Goal: Transaction & Acquisition: Register for event/course

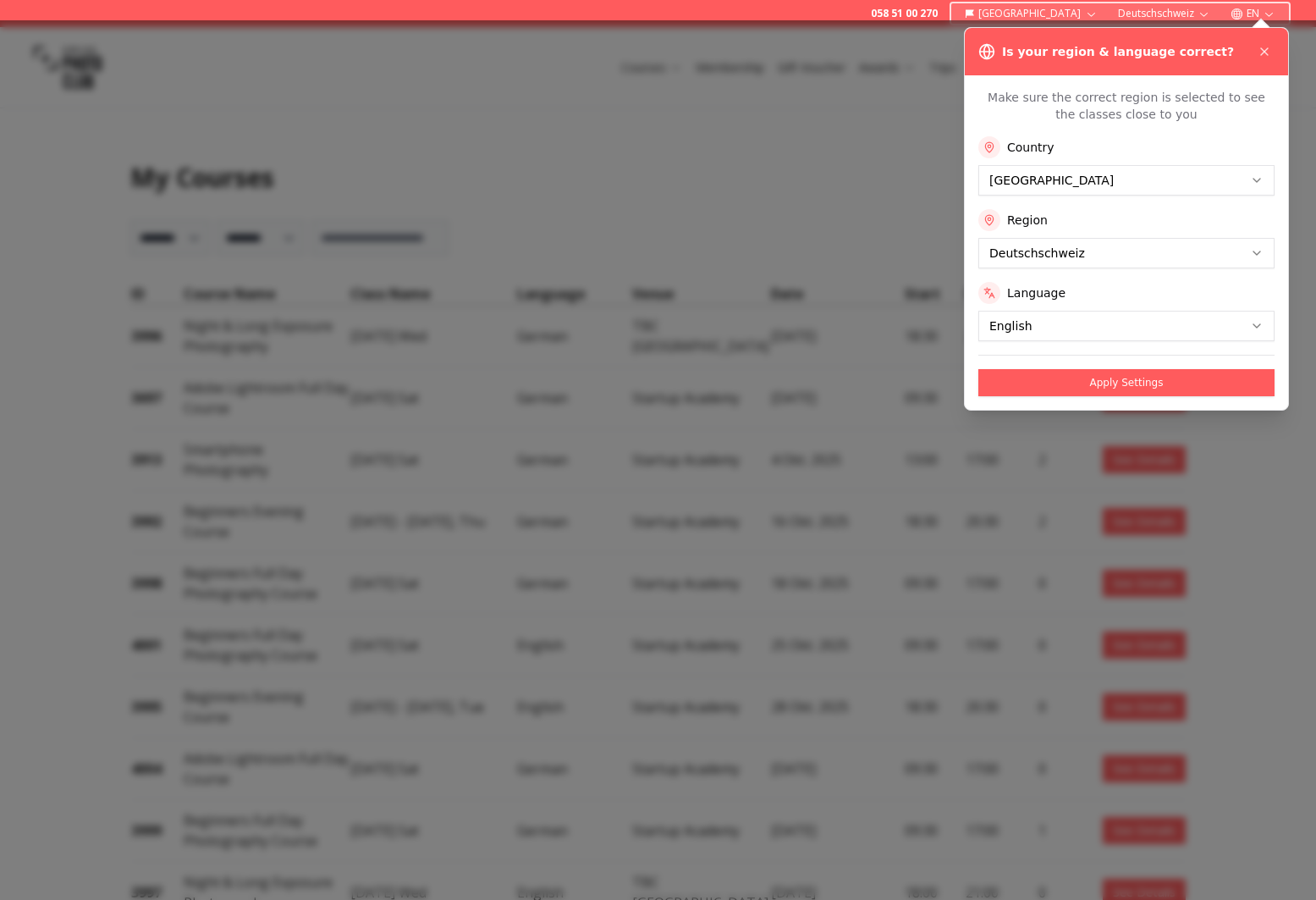
select select "***"
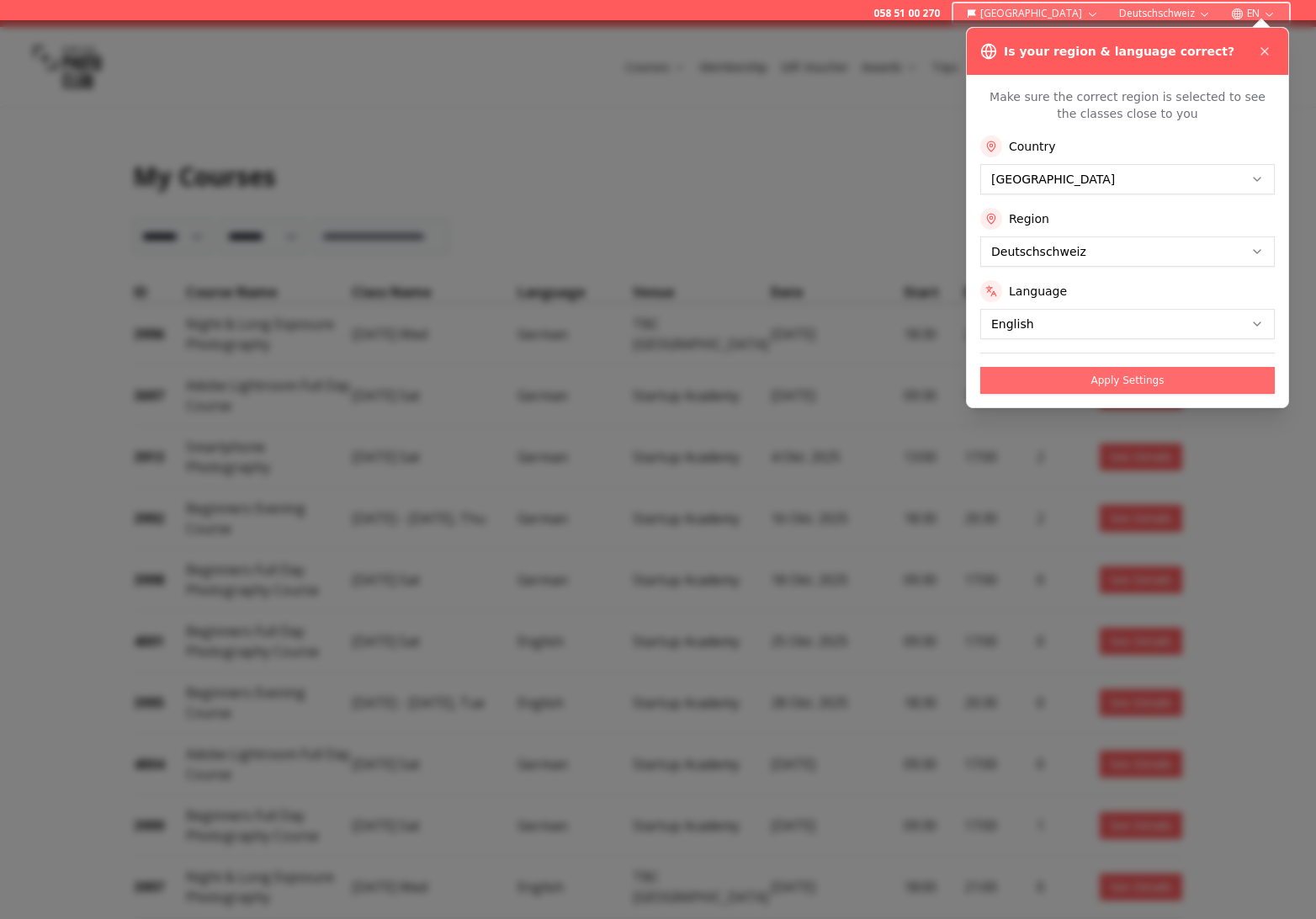
click at [1160, 381] on button "Apply Settings" at bounding box center [1127, 380] width 295 height 27
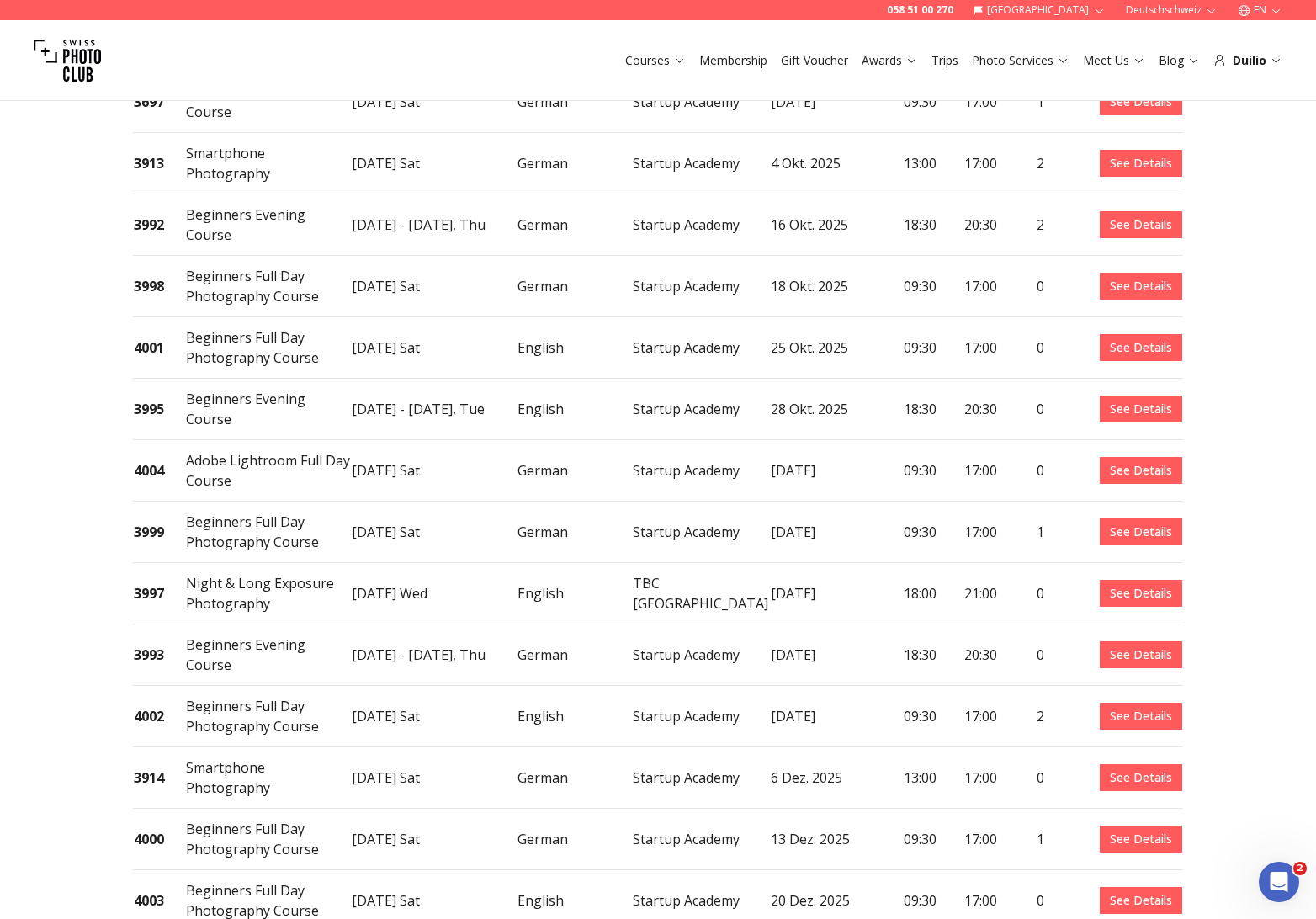
scroll to position [348, 0]
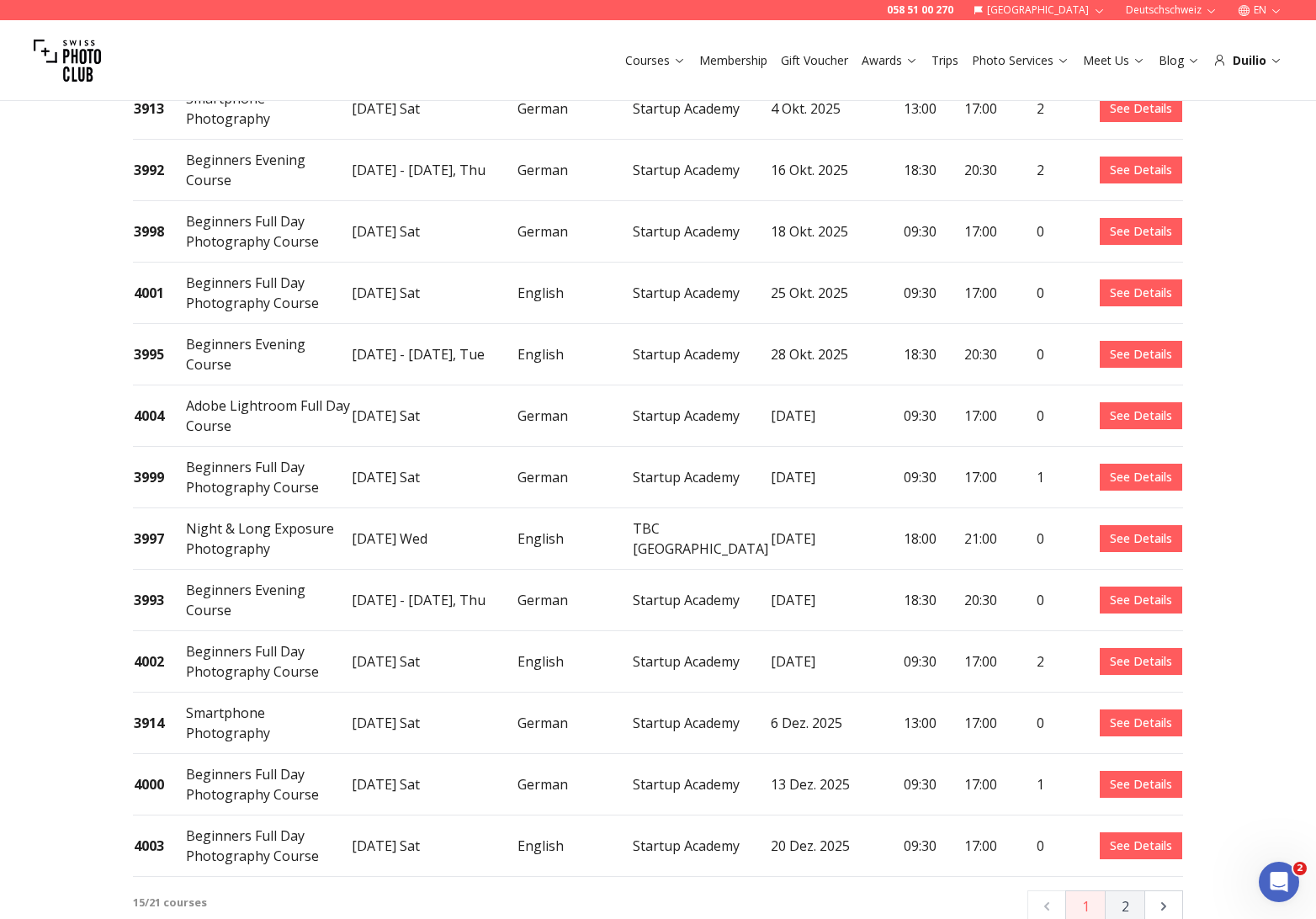
click at [1123, 890] on button "2" at bounding box center [1125, 906] width 40 height 32
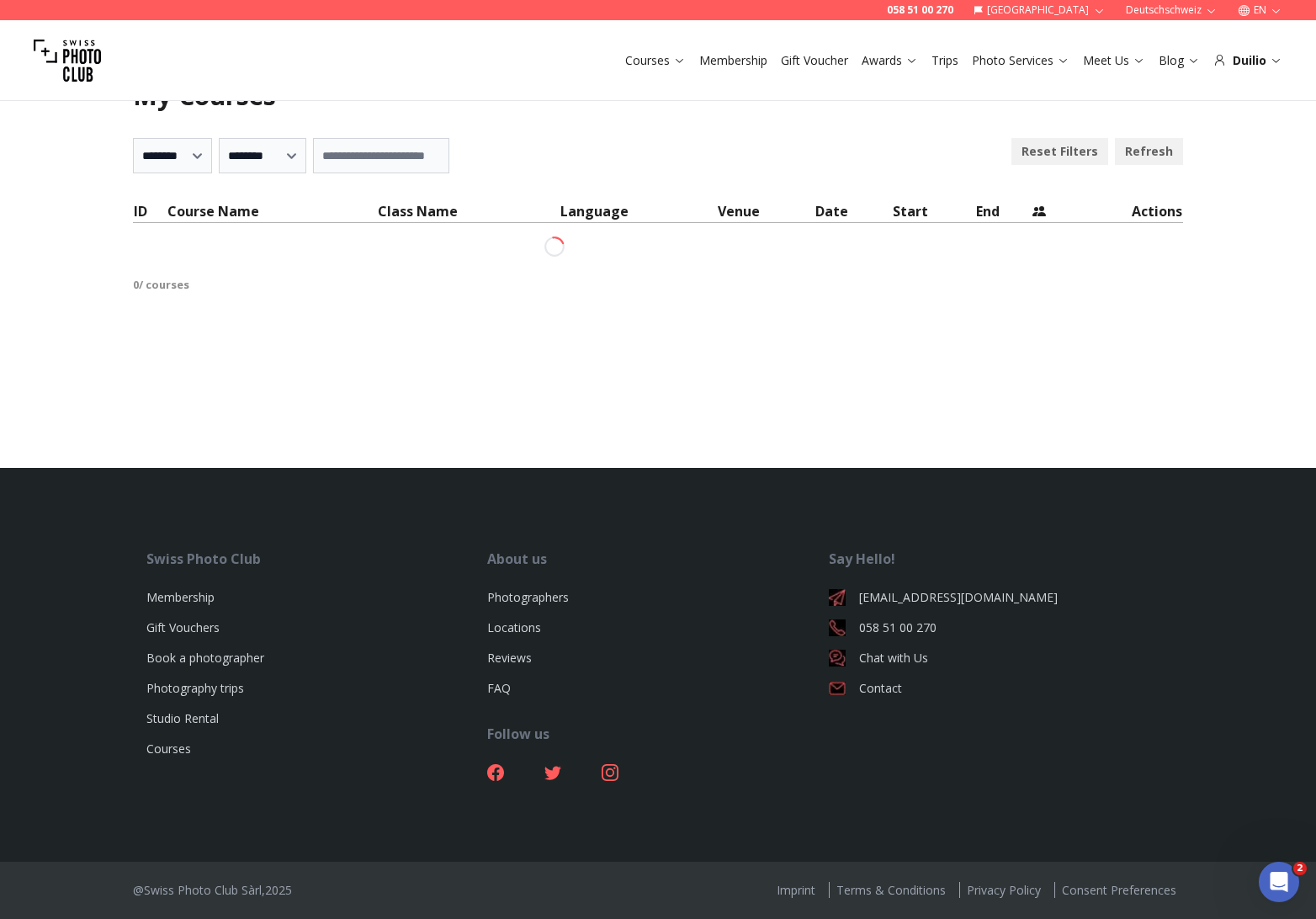
scroll to position [81, 0]
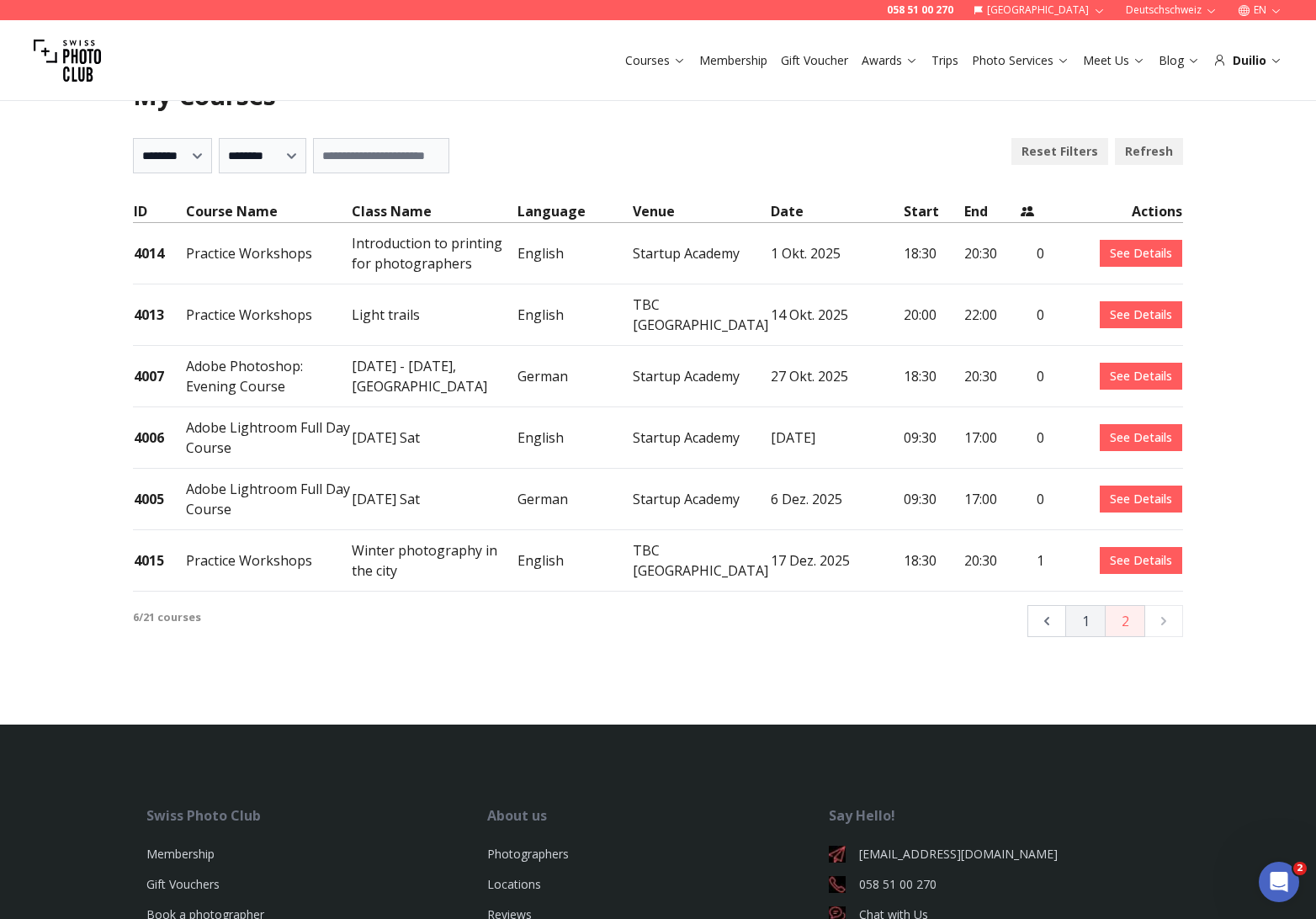
click at [1079, 607] on button "1" at bounding box center [1086, 621] width 40 height 32
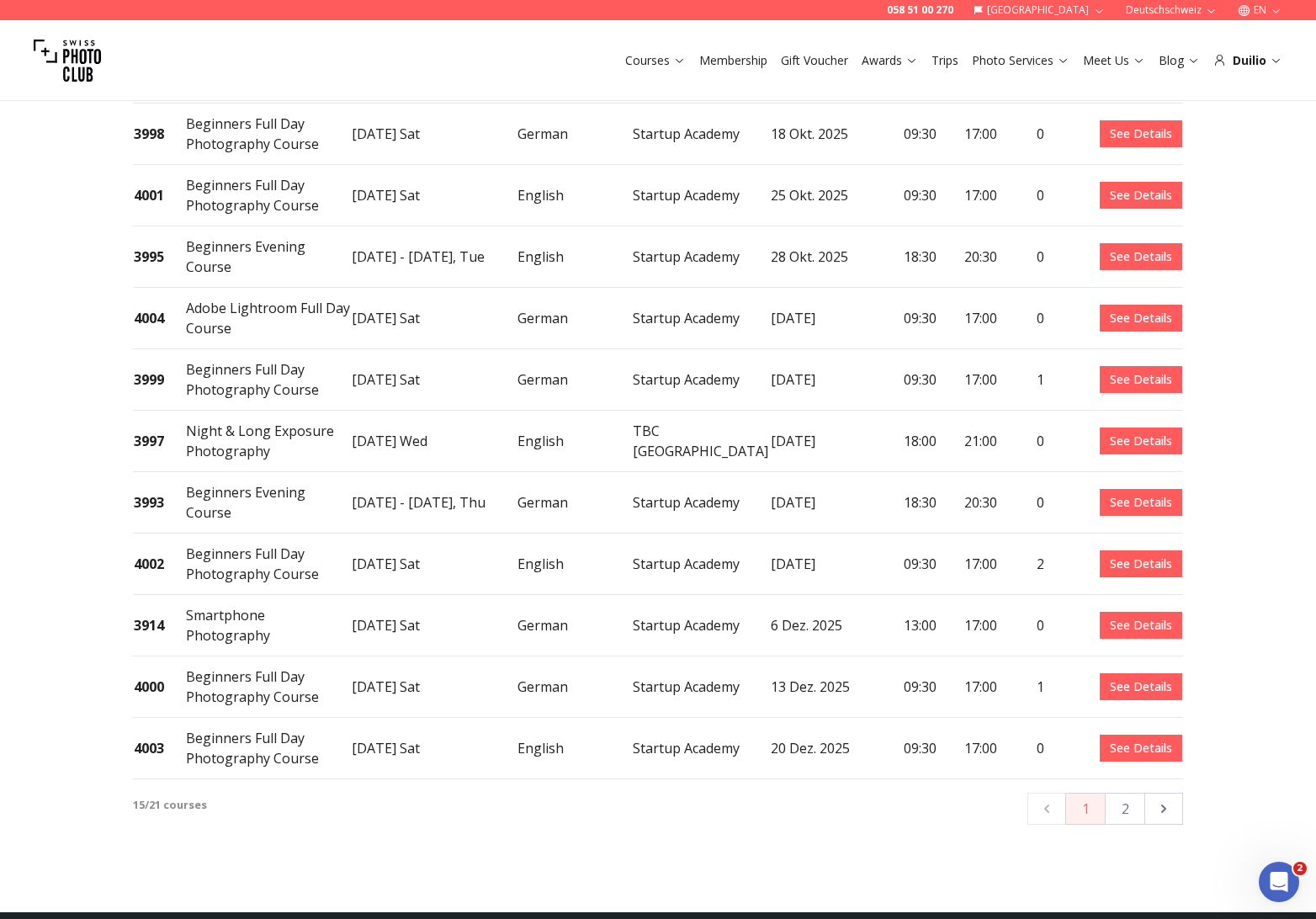
scroll to position [447, 0]
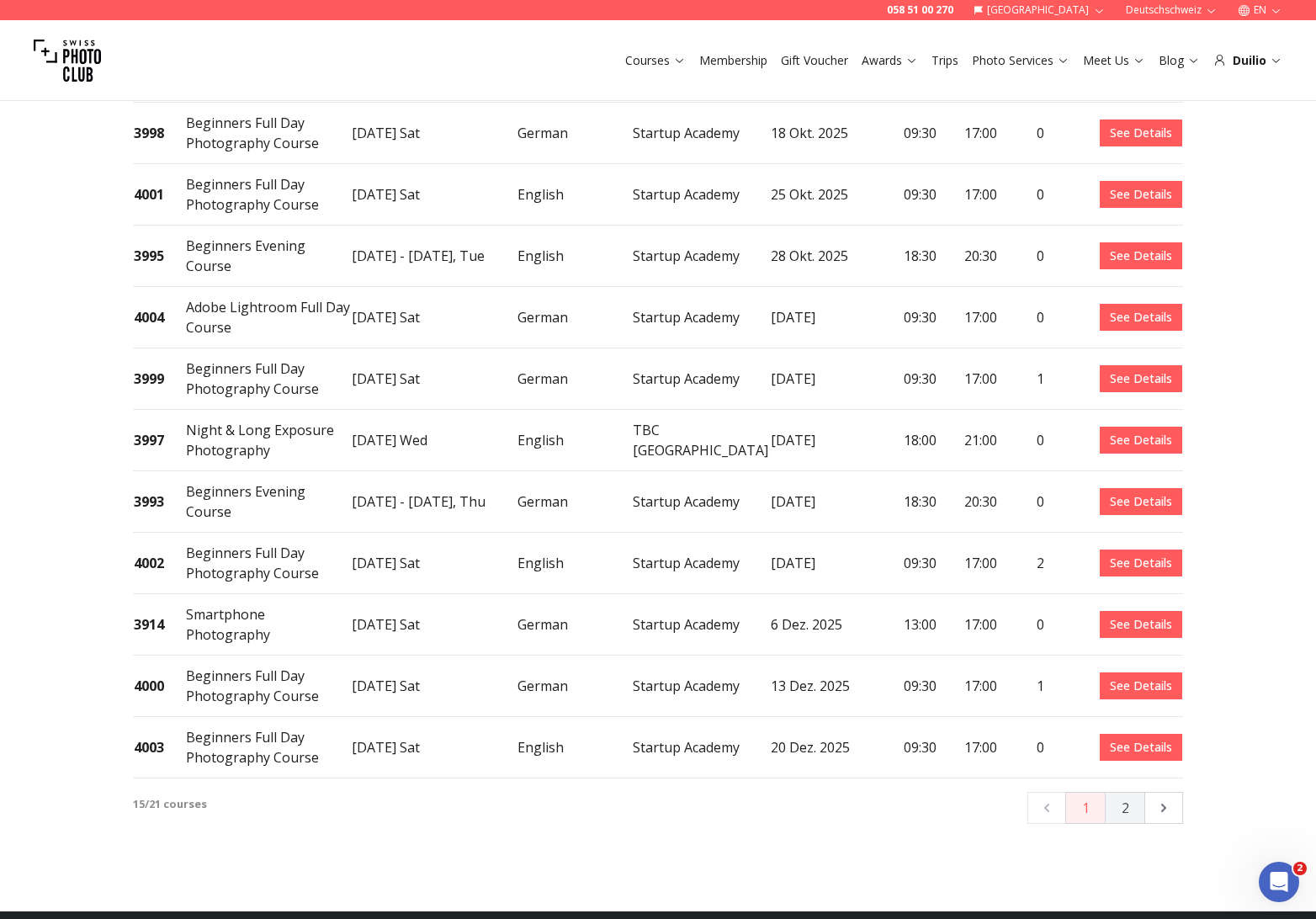
click at [1126, 791] on button "2" at bounding box center [1125, 807] width 40 height 32
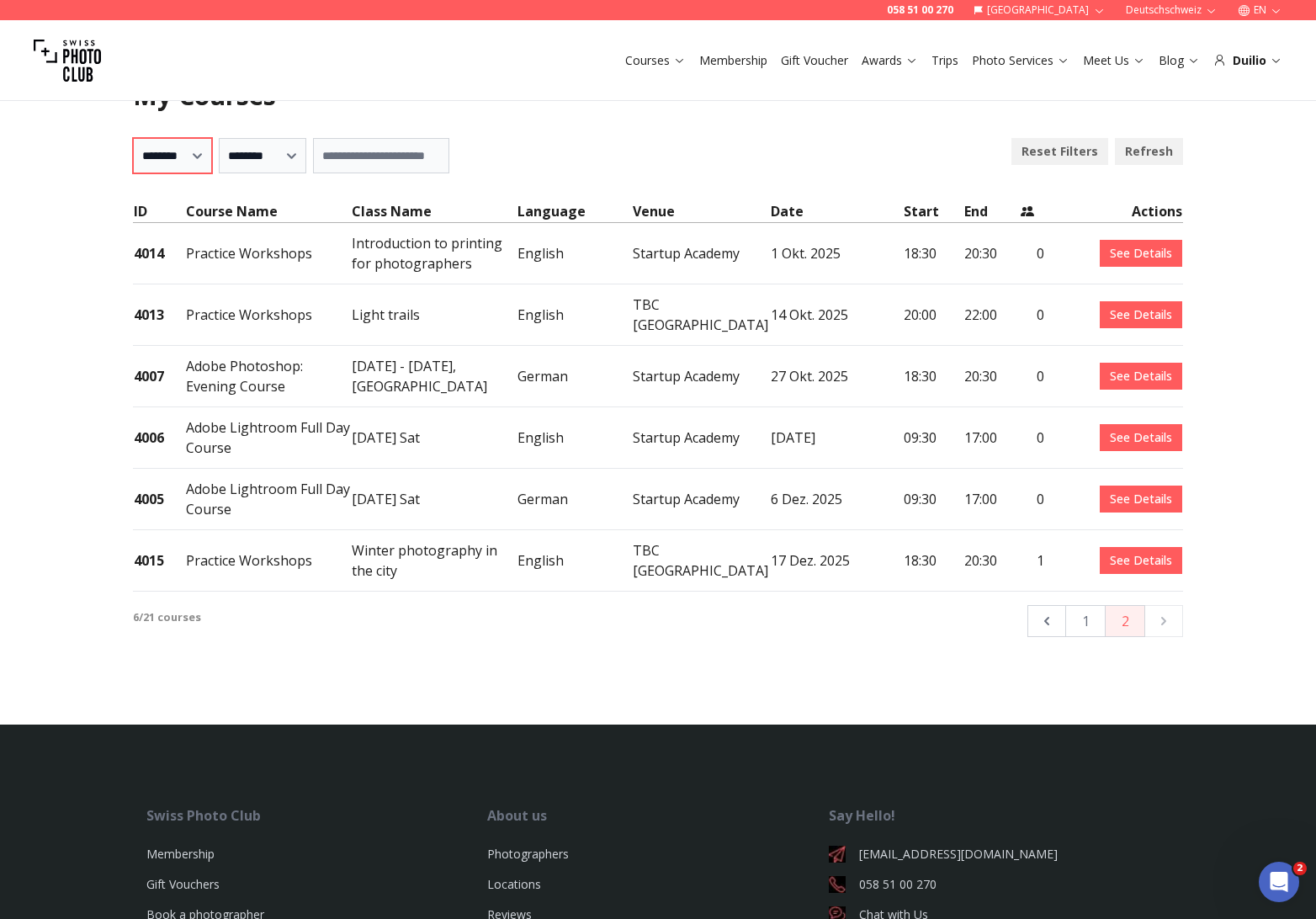
select select "***"
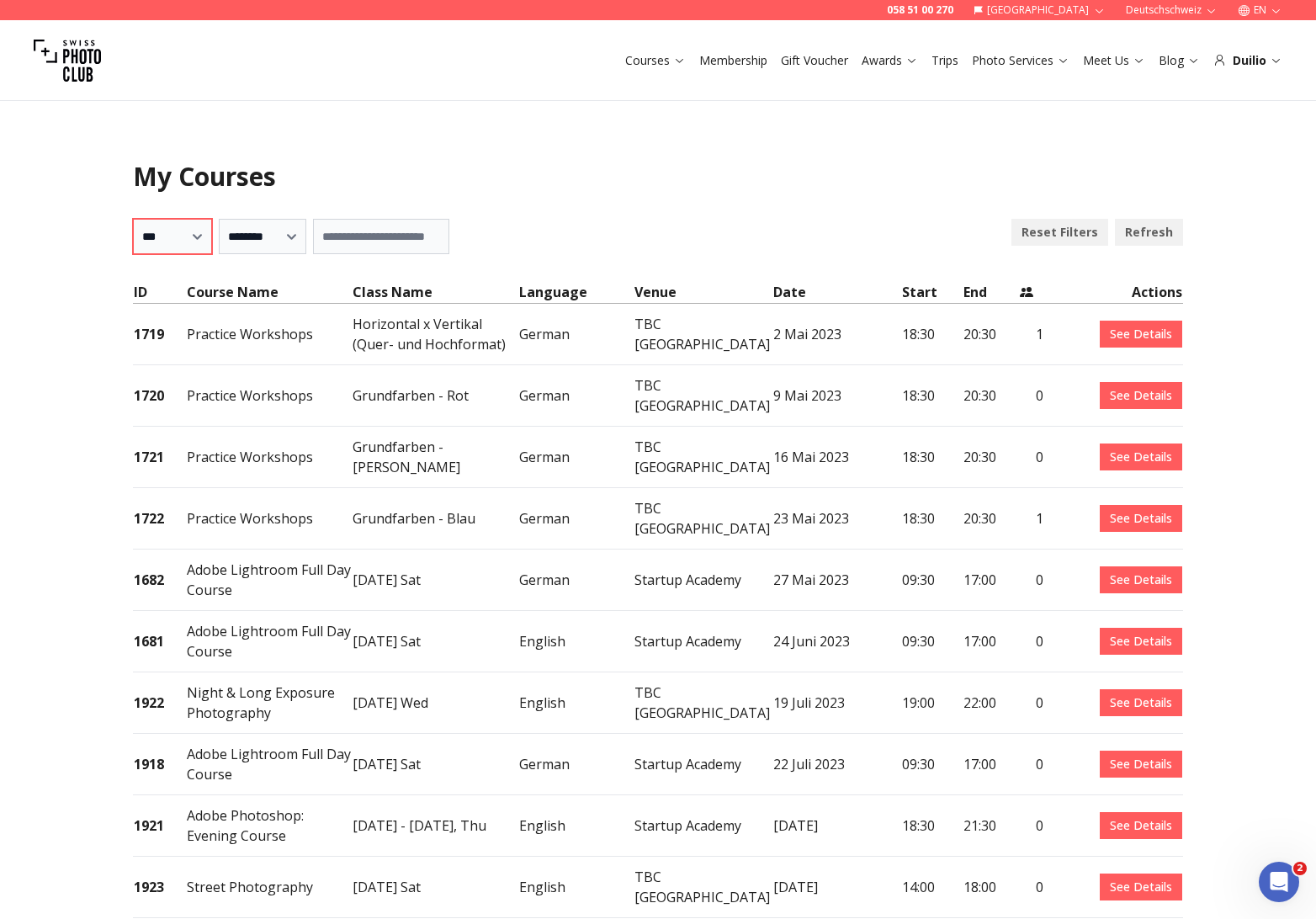
scroll to position [0, 0]
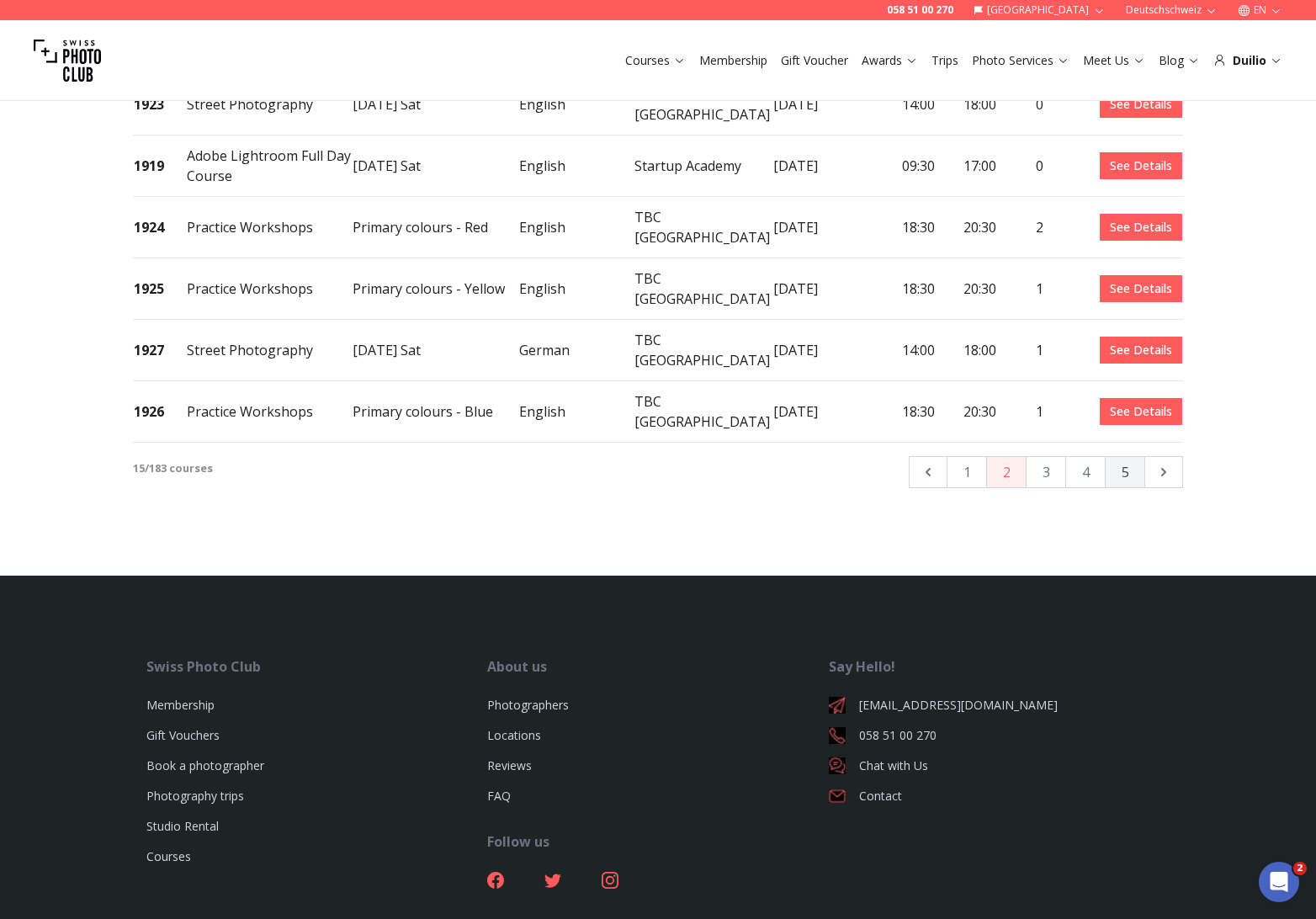
click at [1134, 456] on button "5" at bounding box center [1125, 471] width 40 height 32
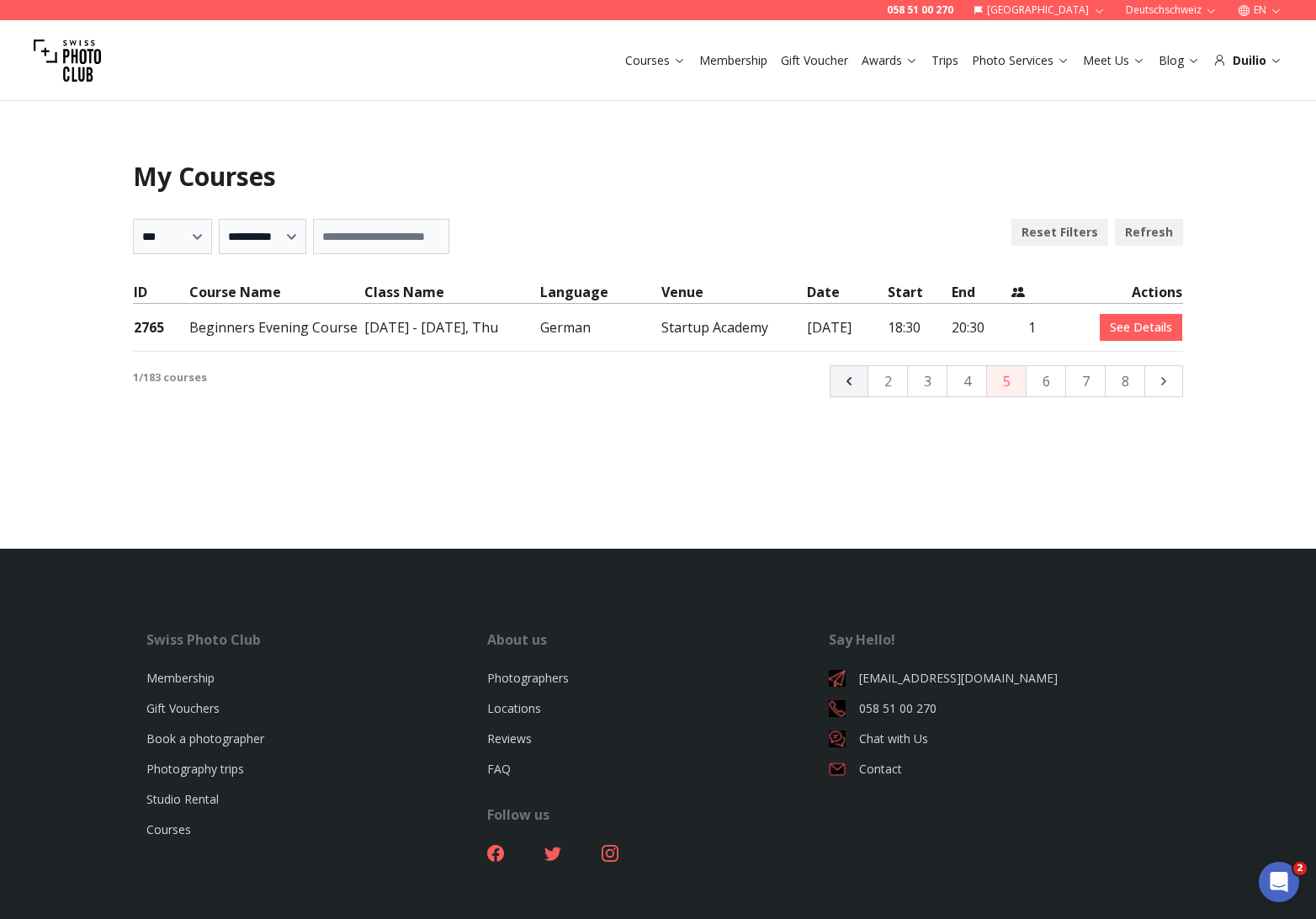
click at [850, 390] on button "button" at bounding box center [849, 381] width 39 height 32
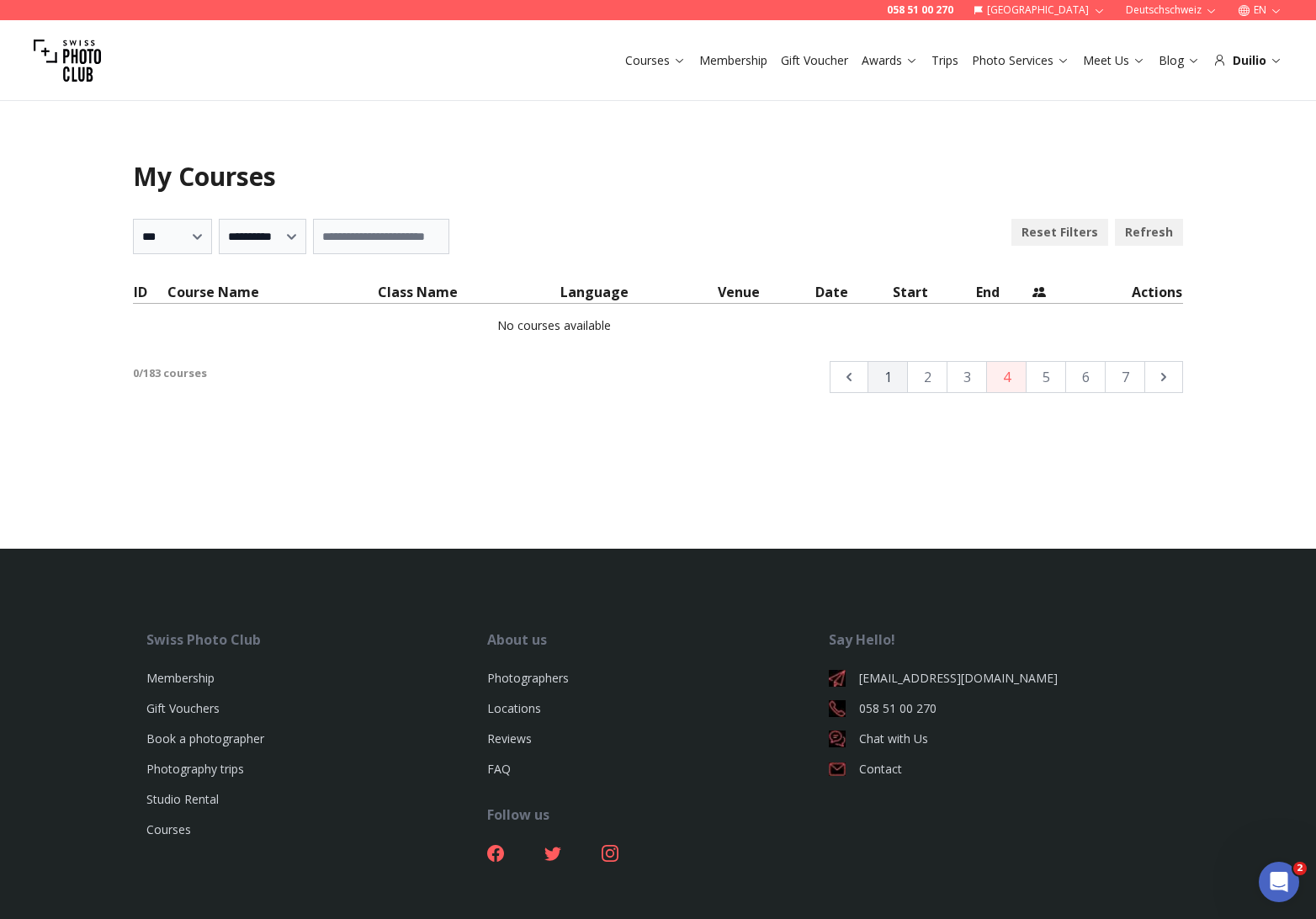
click at [891, 381] on button "1" at bounding box center [888, 376] width 40 height 32
select select "***"
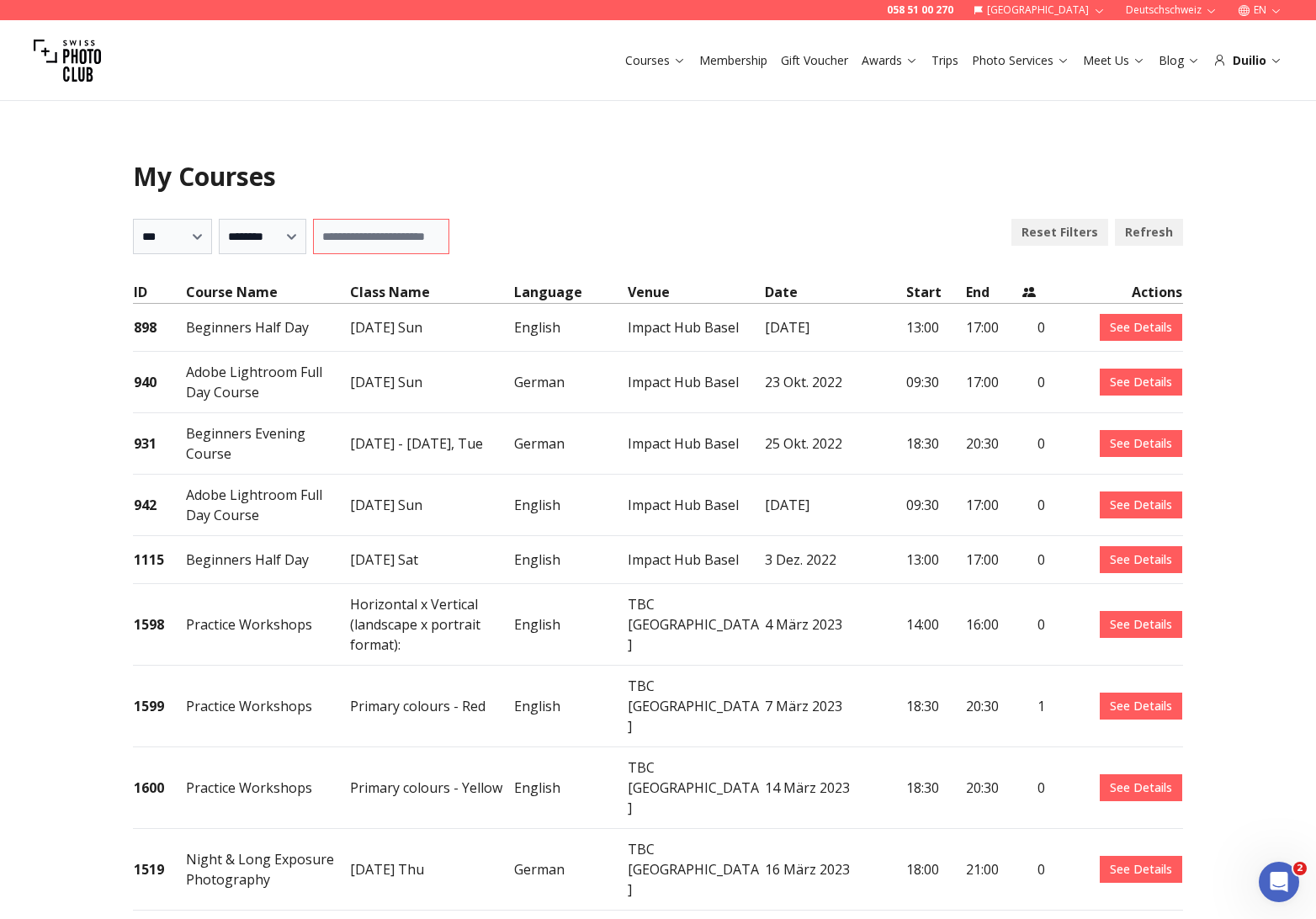
click at [420, 242] on input at bounding box center [381, 237] width 136 height 35
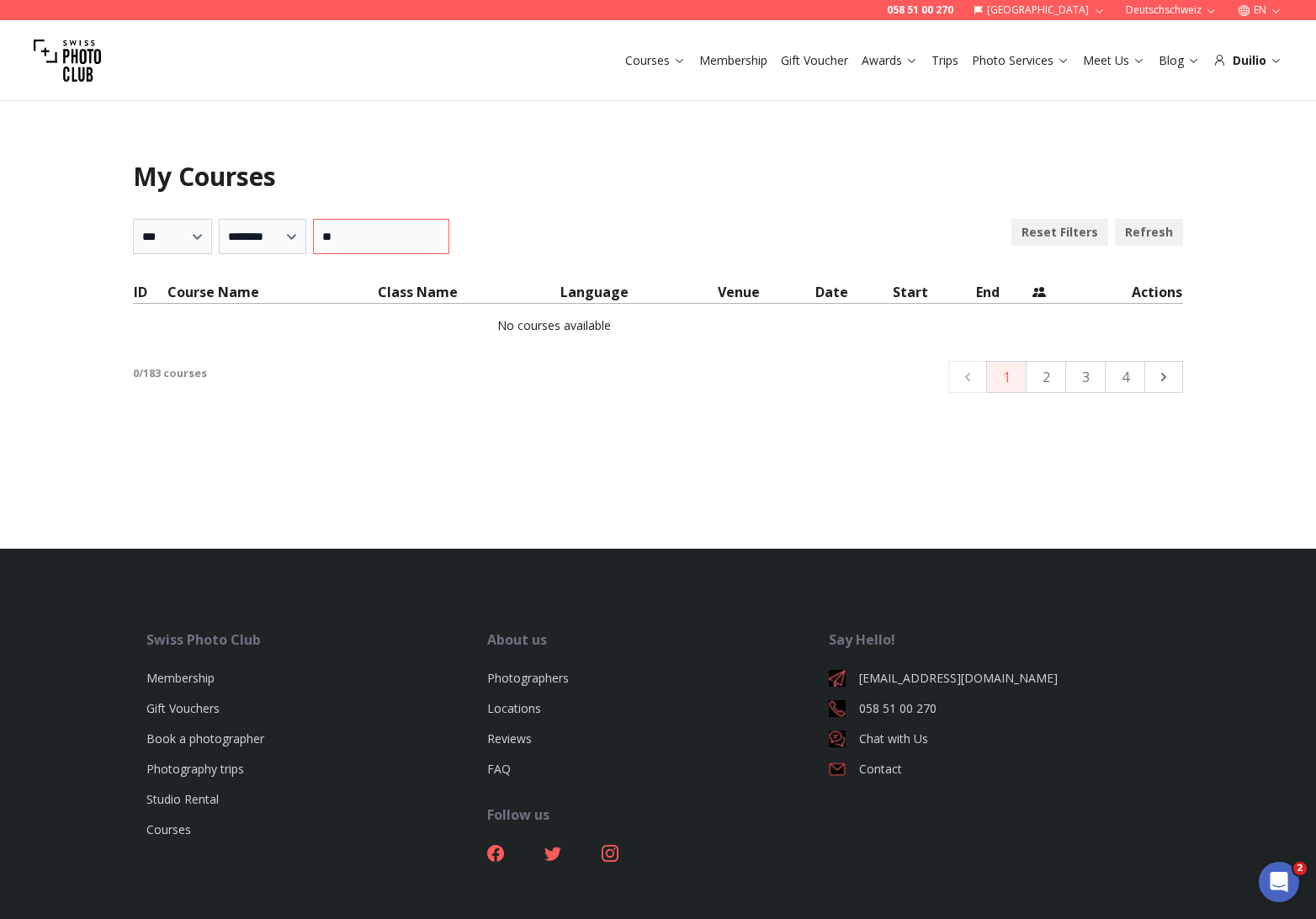
type input "*"
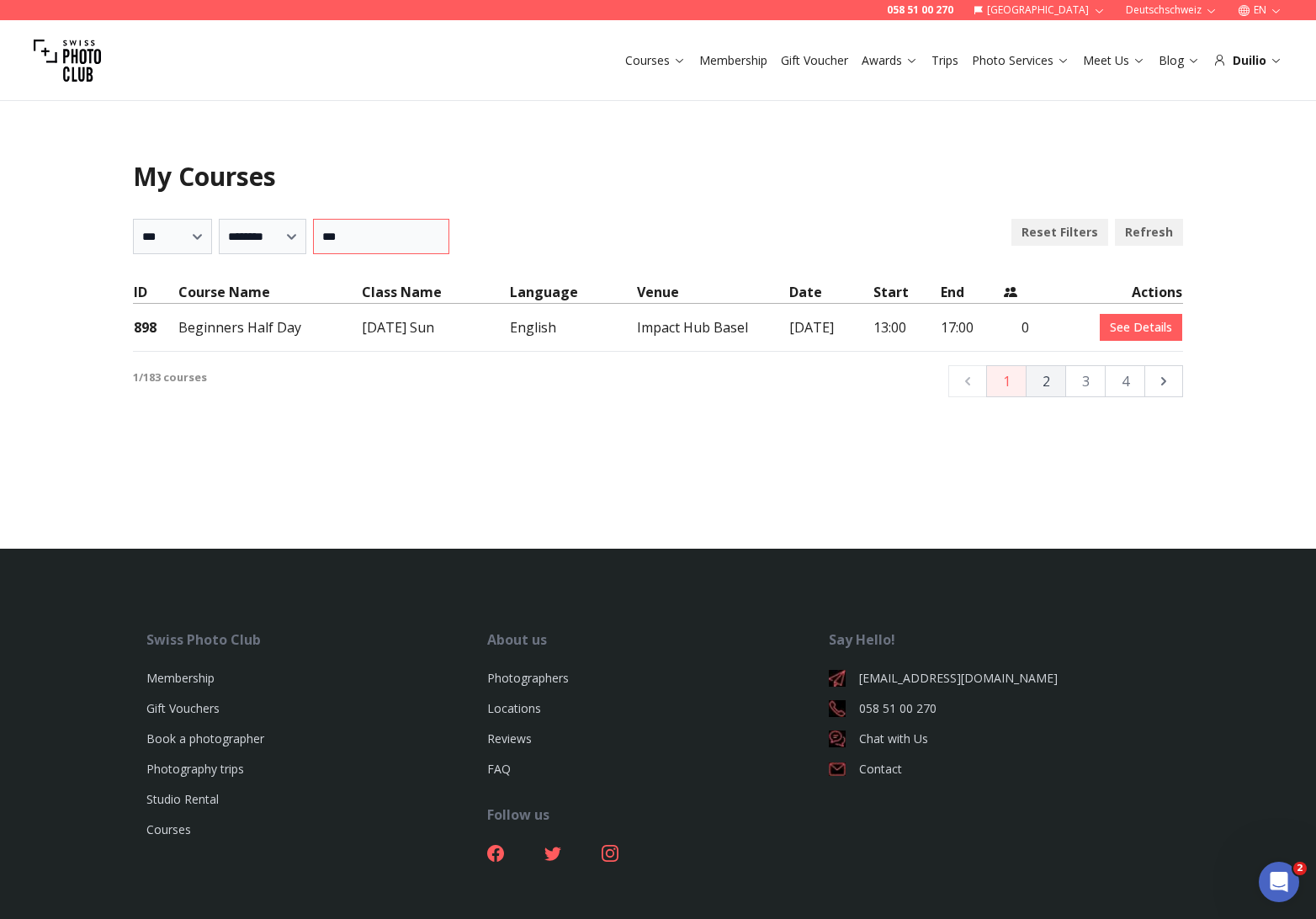
type input "***"
click at [1046, 383] on button "2" at bounding box center [1046, 381] width 40 height 32
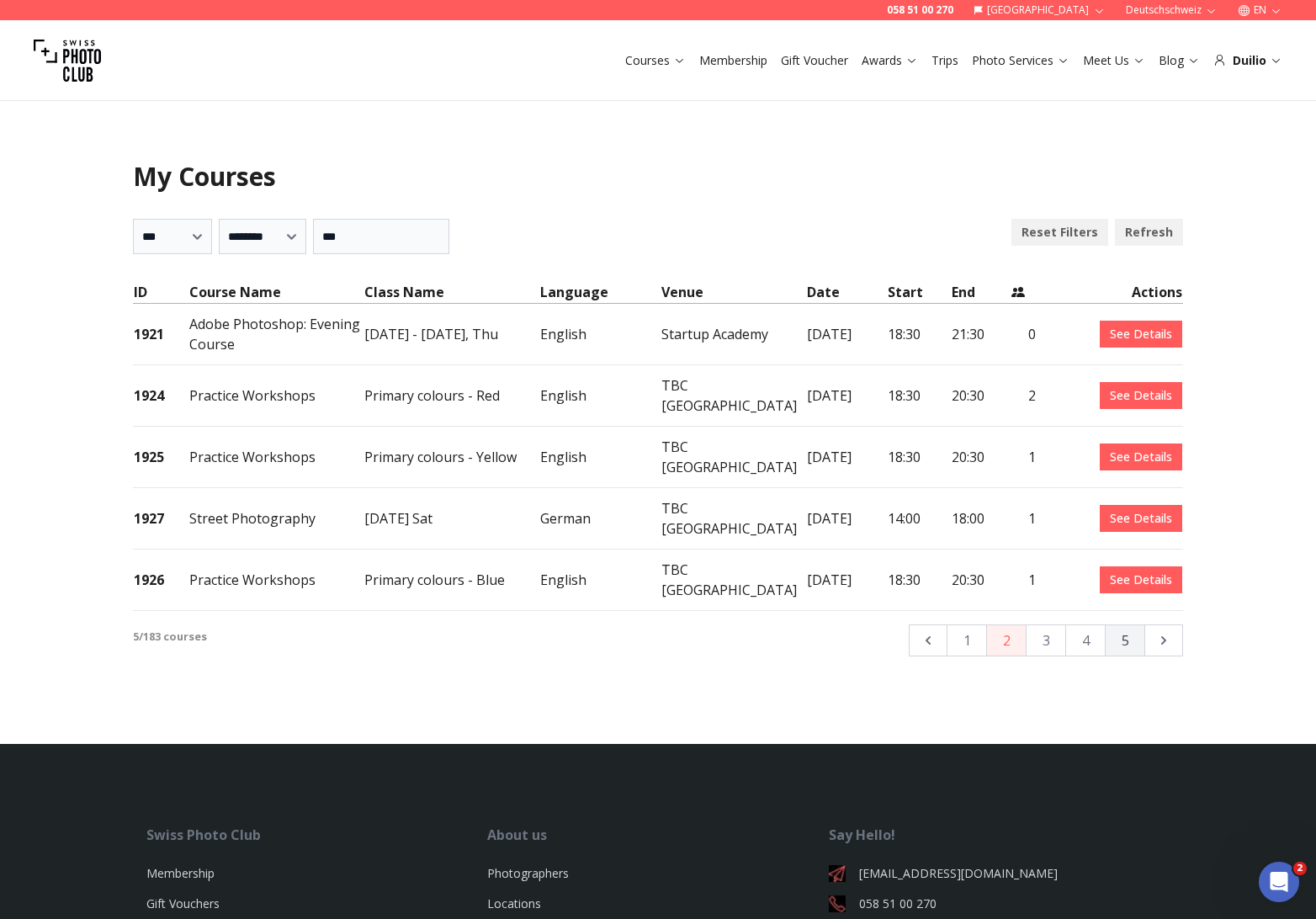
click at [1120, 624] on button "5" at bounding box center [1125, 640] width 40 height 32
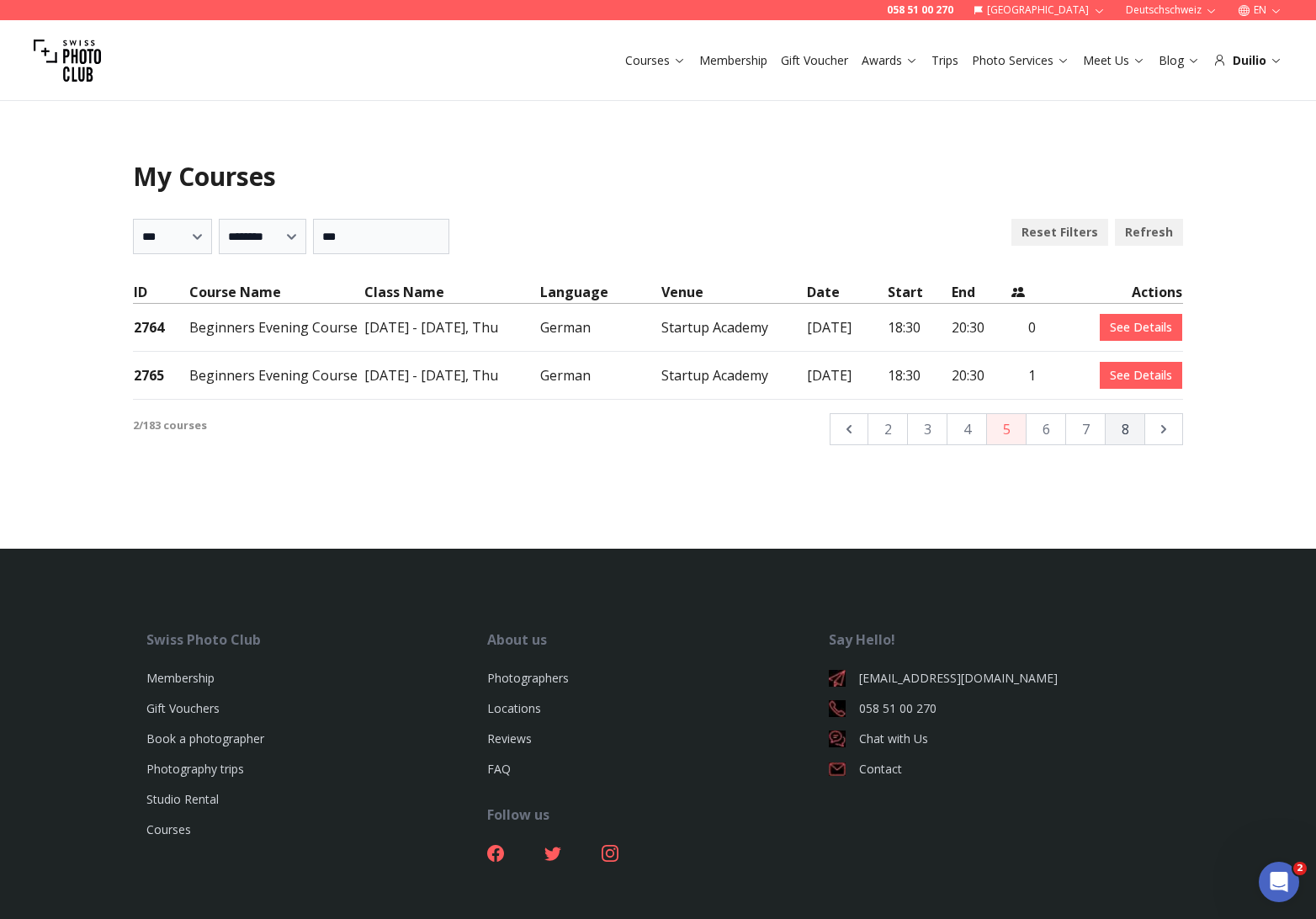
click at [1121, 428] on button "8" at bounding box center [1125, 429] width 40 height 32
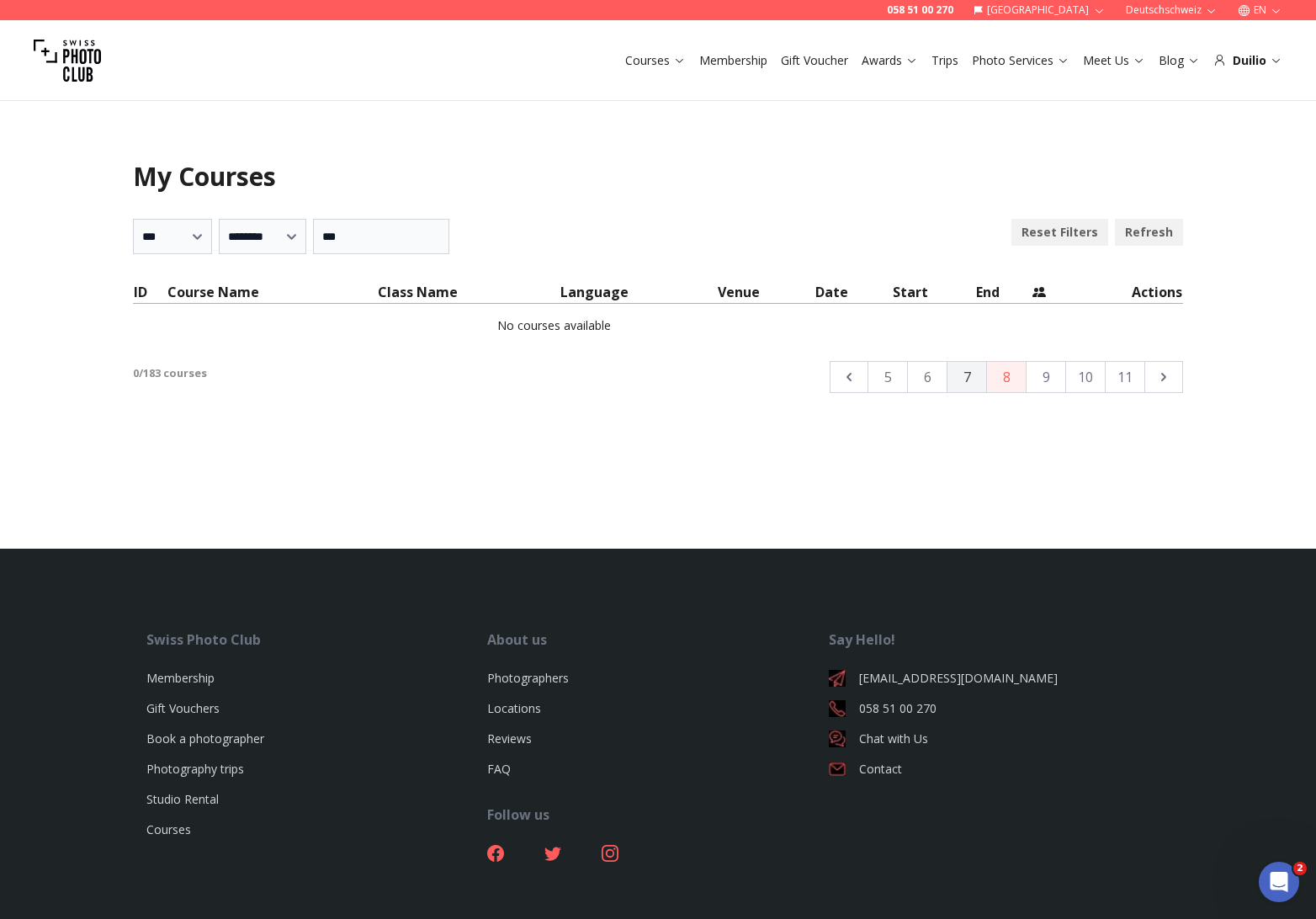
click at [971, 379] on button "7" at bounding box center [967, 376] width 40 height 32
click at [971, 379] on button "6" at bounding box center [967, 376] width 40 height 32
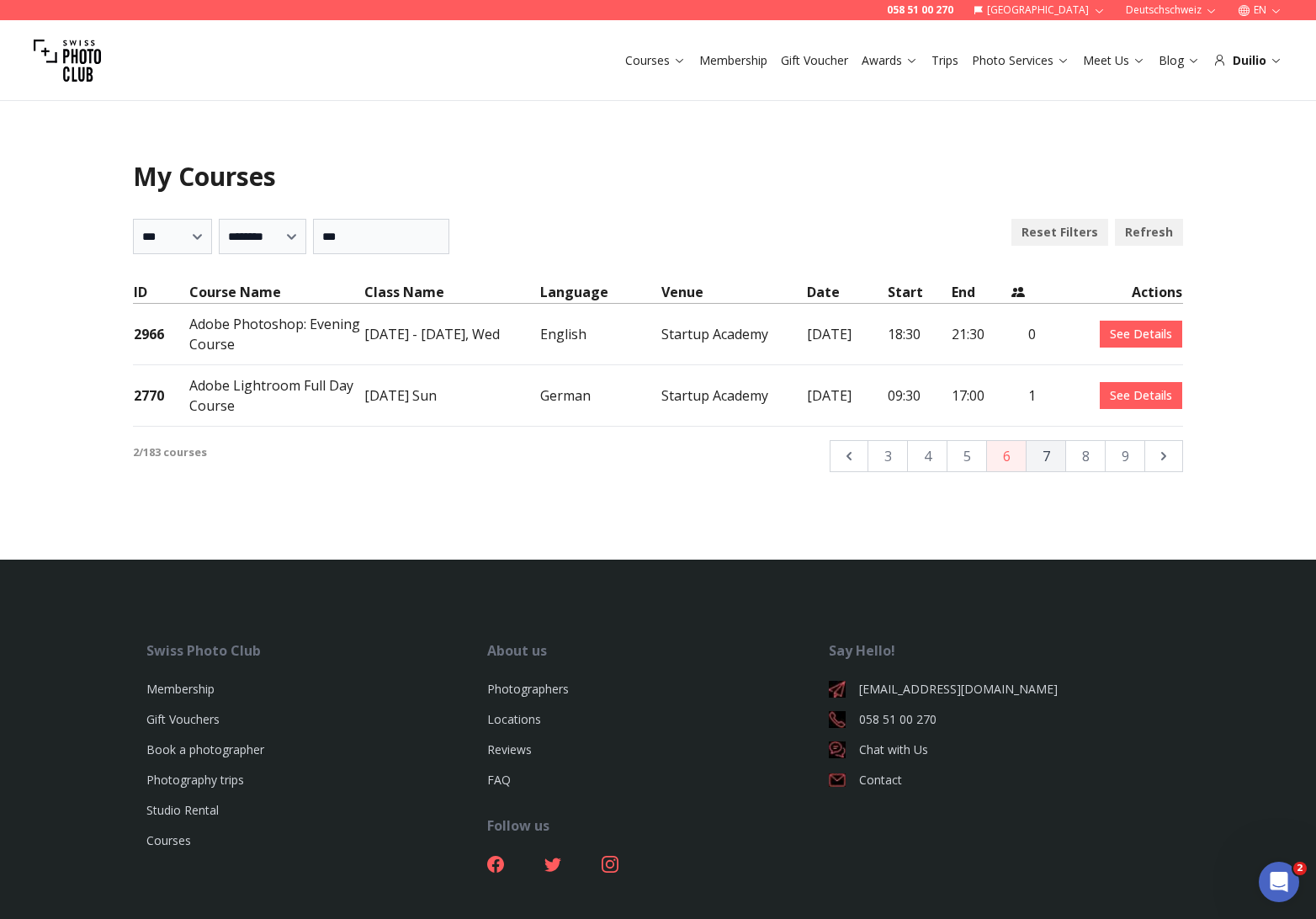
click at [1059, 456] on button "7" at bounding box center [1046, 456] width 40 height 32
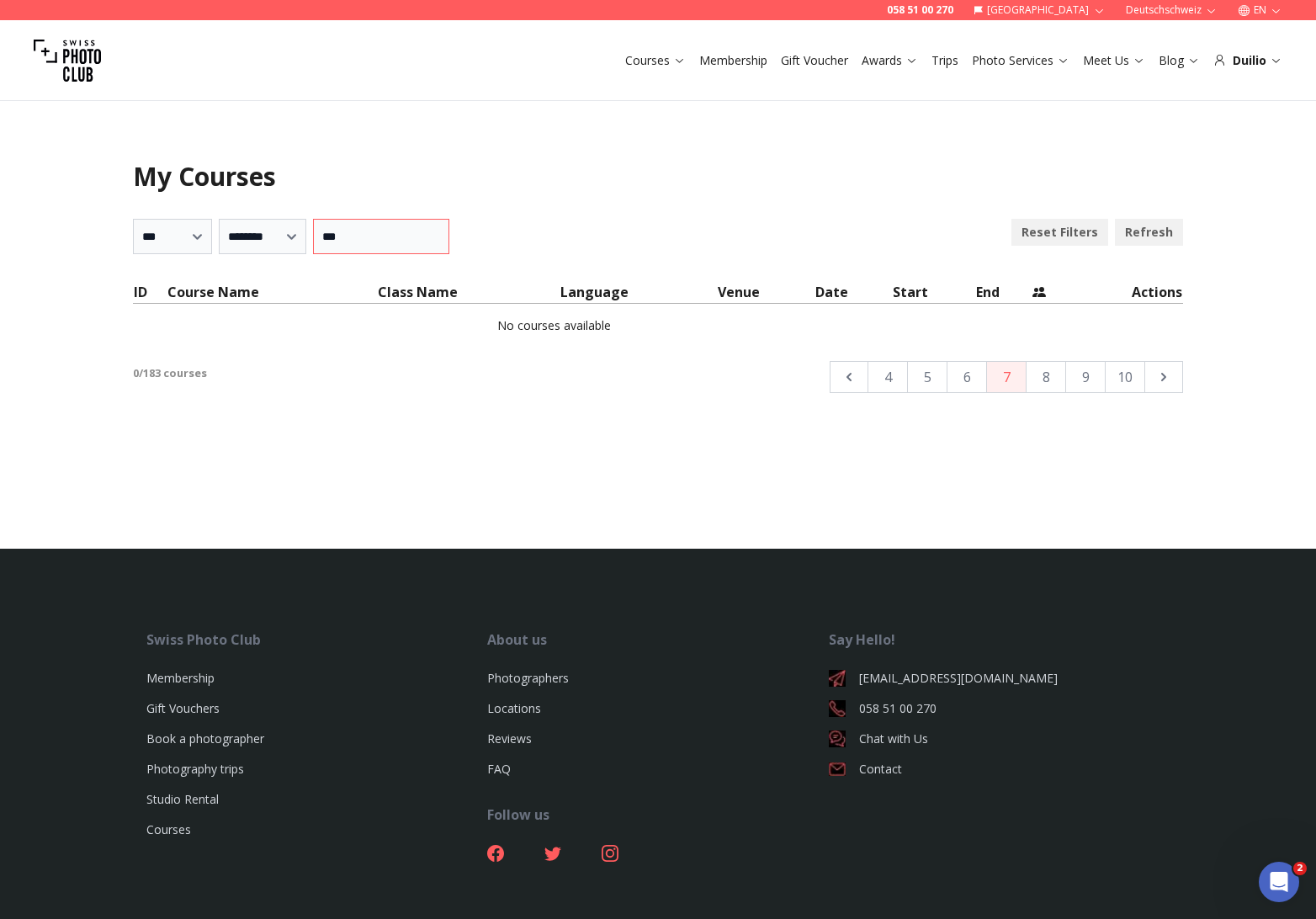
drag, startPoint x: 315, startPoint y: 238, endPoint x: 446, endPoint y: 241, distance: 131.0
click at [446, 241] on input "***" at bounding box center [381, 237] width 136 height 35
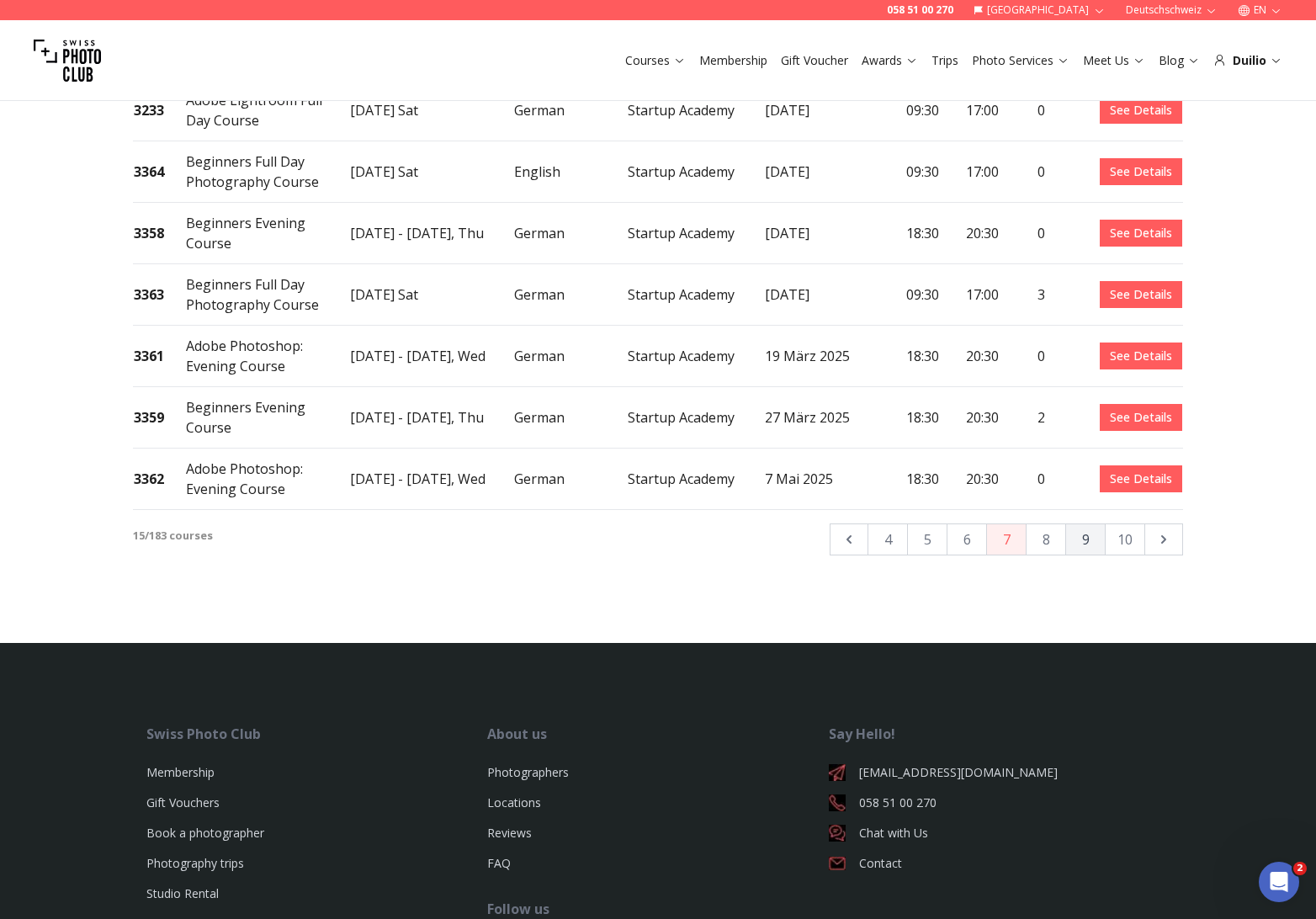
click at [1083, 523] on button "9" at bounding box center [1086, 539] width 40 height 32
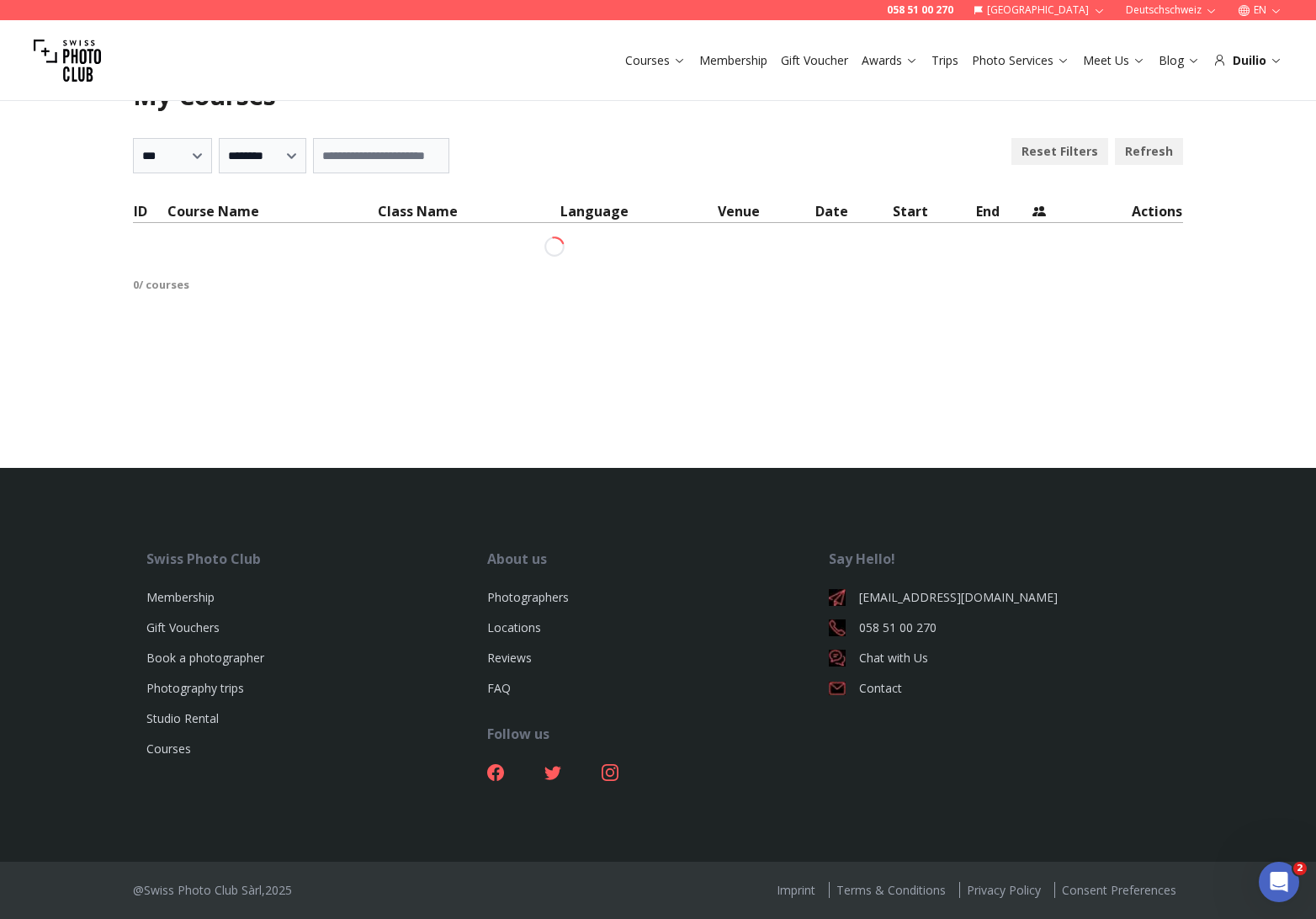
scroll to position [81, 0]
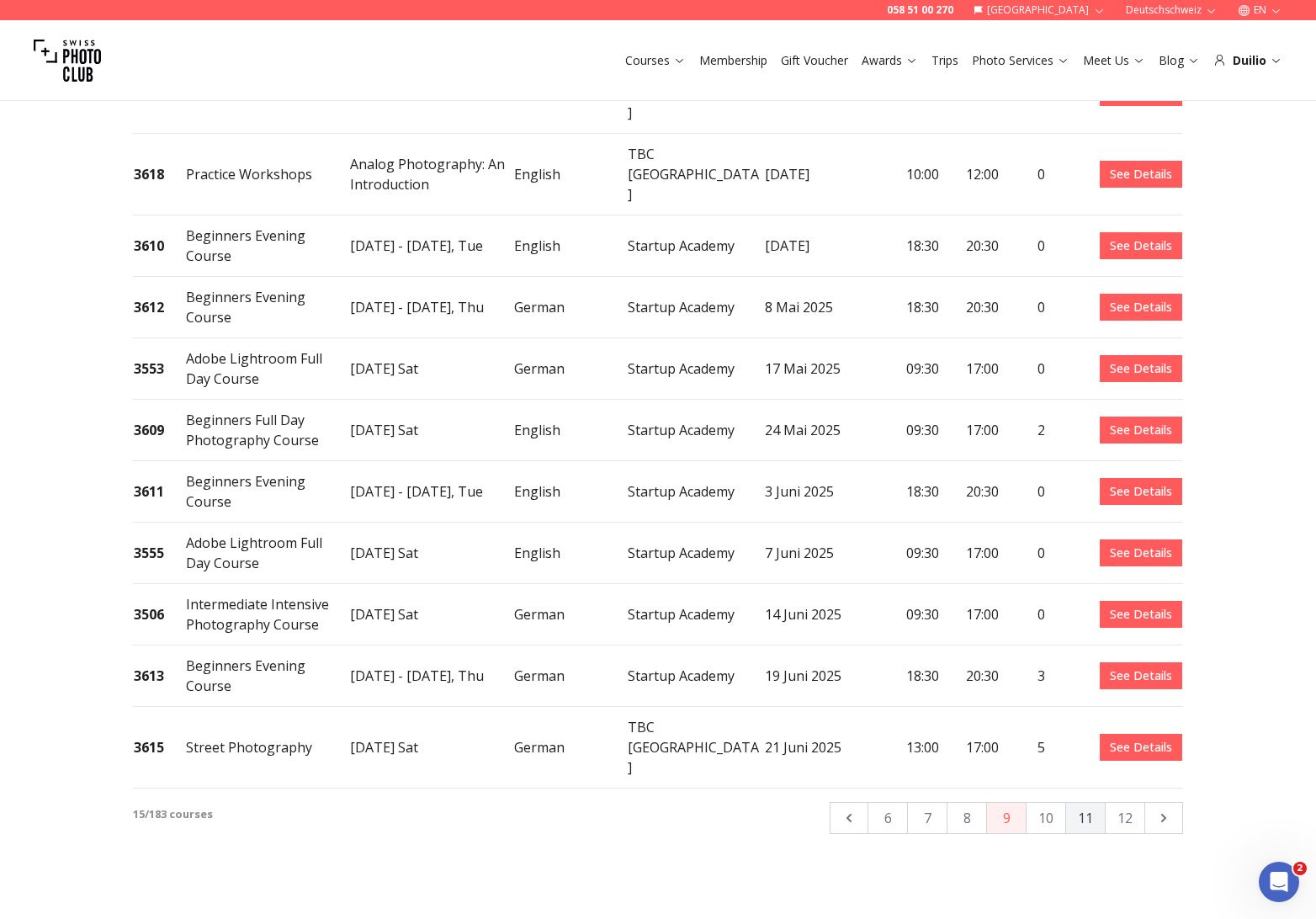
click at [1092, 802] on button "11" at bounding box center [1086, 818] width 40 height 32
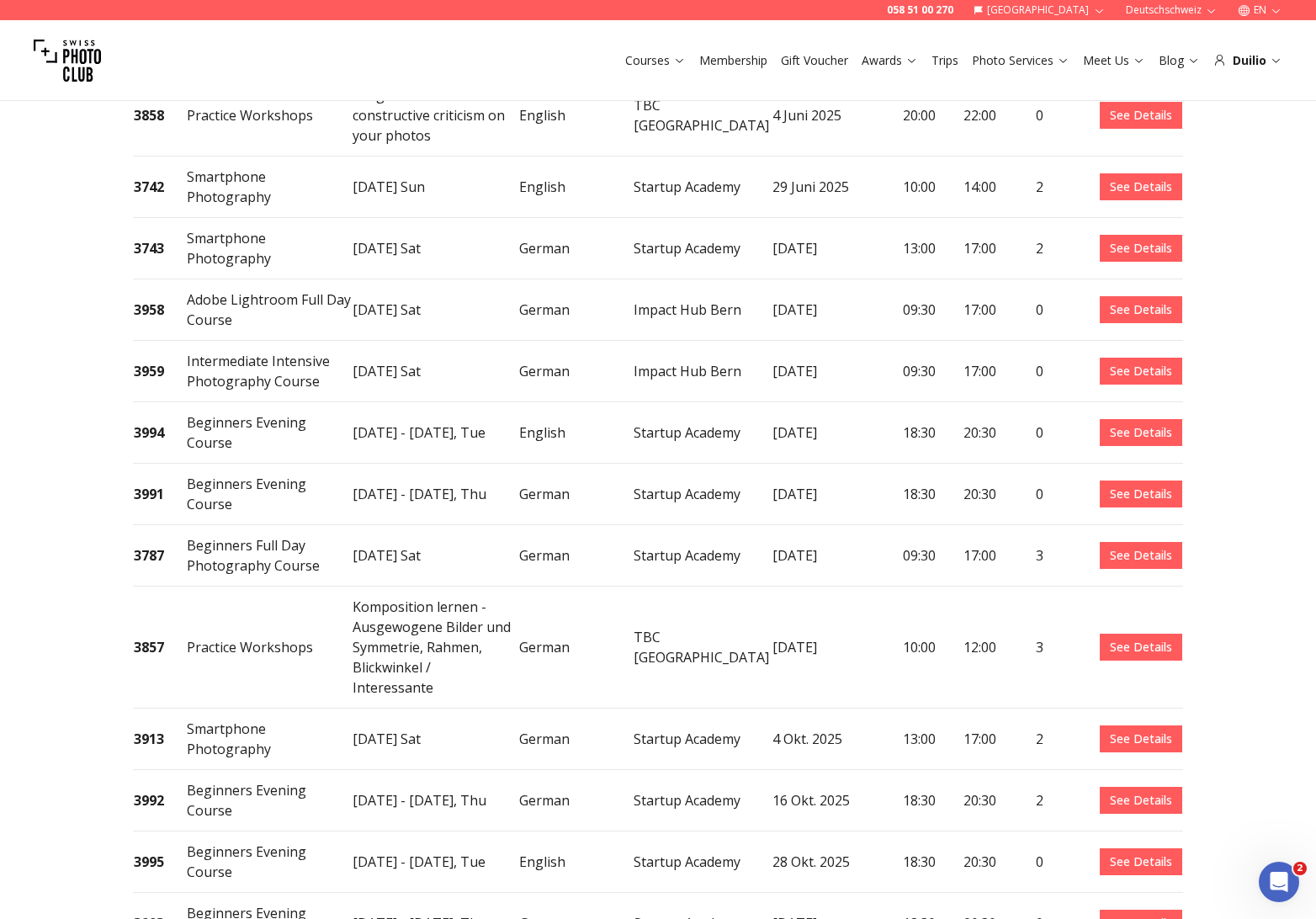
scroll to position [294, 0]
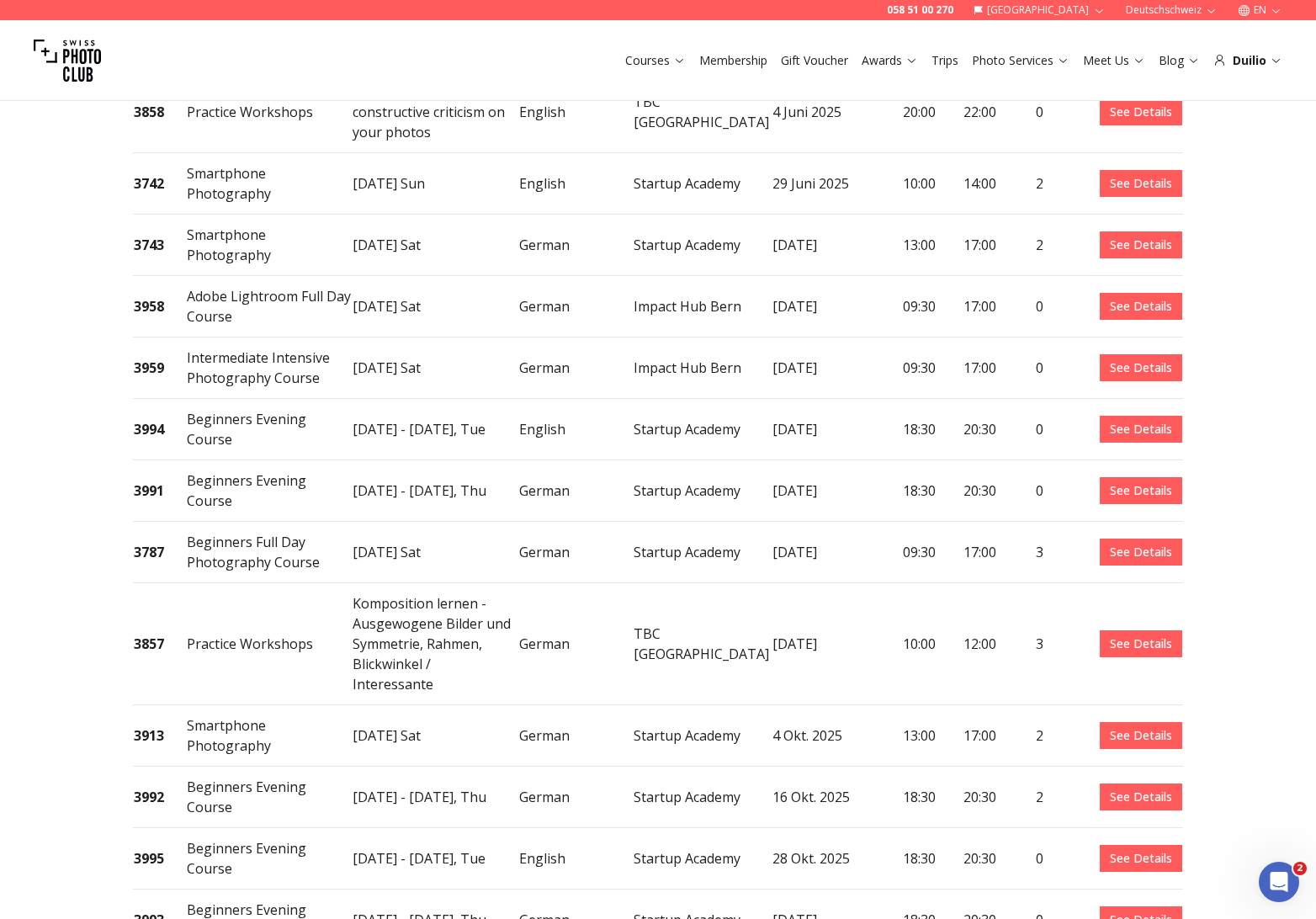
click at [1146, 630] on link "See Details" at bounding box center [1141, 643] width 83 height 27
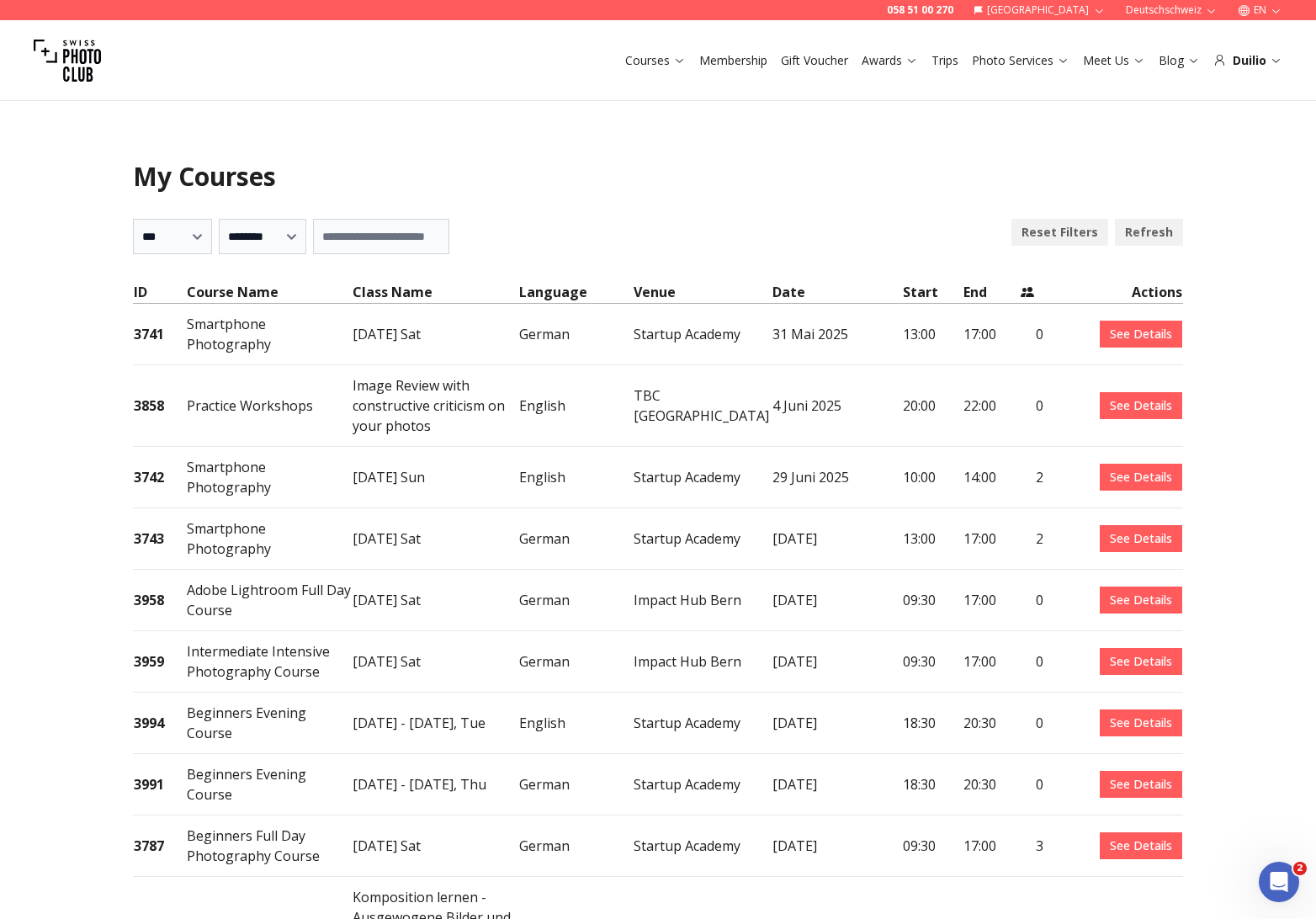
scroll to position [0, 0]
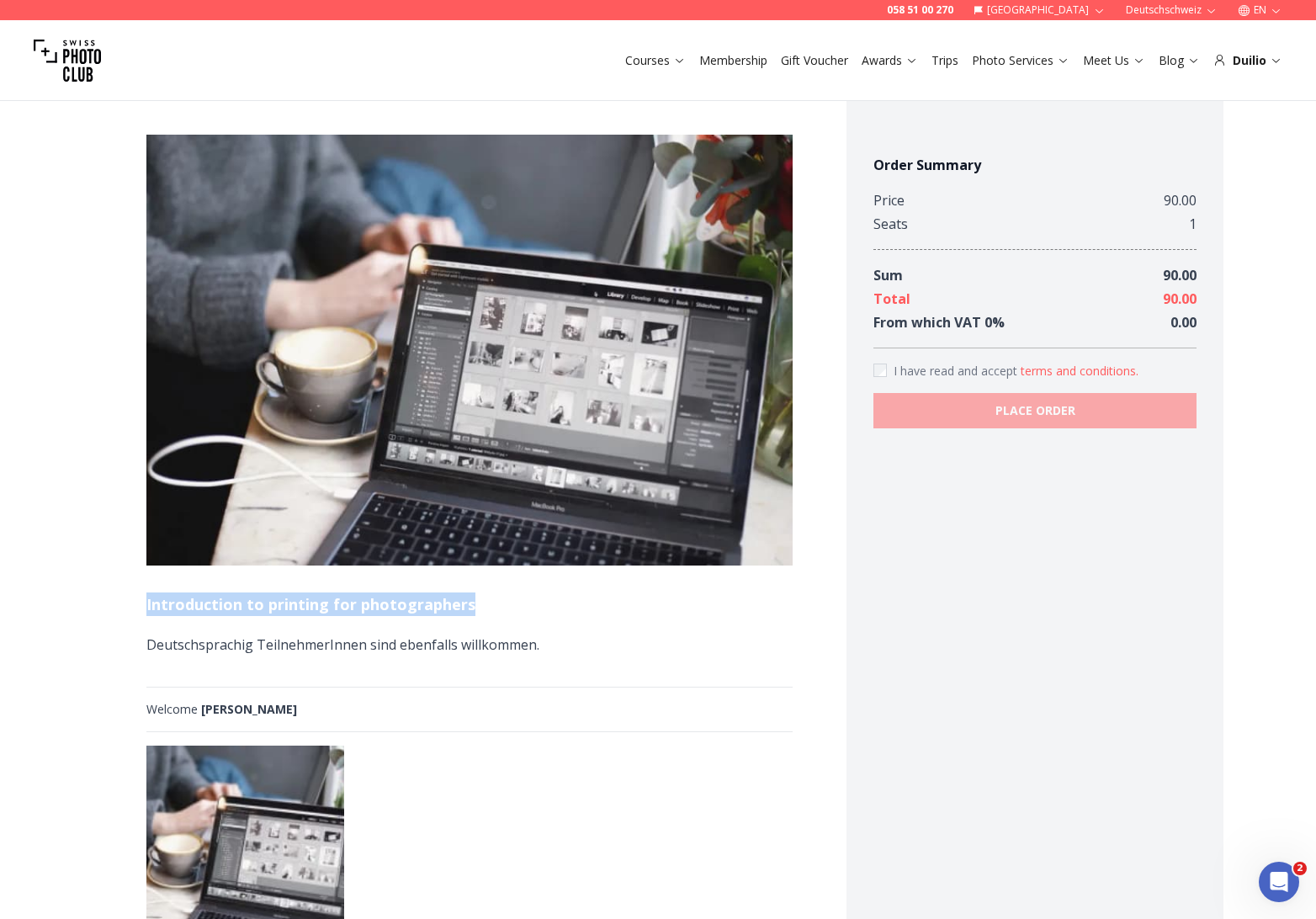
drag, startPoint x: 146, startPoint y: 604, endPoint x: 476, endPoint y: 609, distance: 330.0
click at [476, 609] on h1 "Introduction to printing for photographers" at bounding box center [469, 603] width 647 height 24
copy h1 "Introduction to printing for photographers"
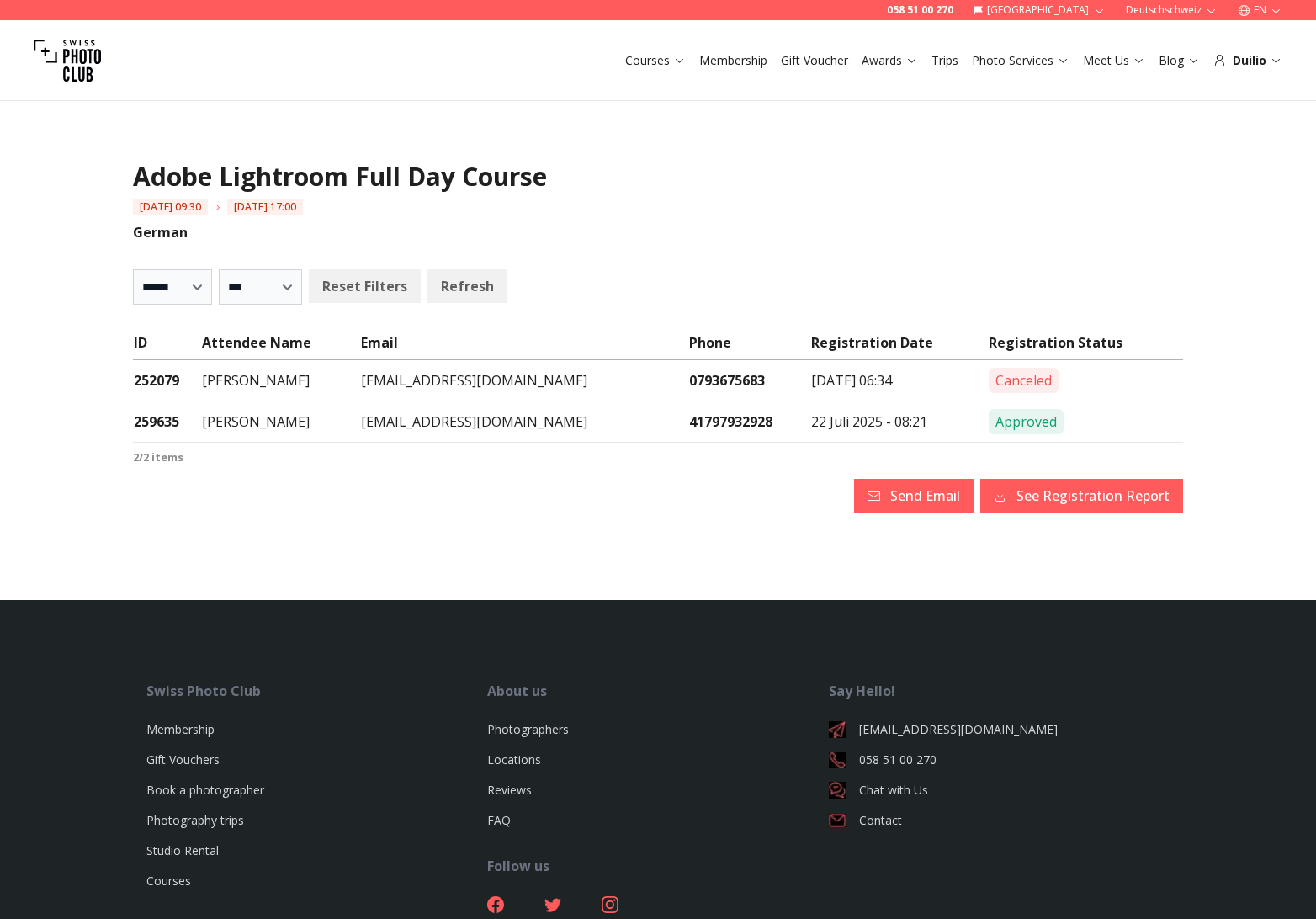
select select
